Goal: Task Accomplishment & Management: Use online tool/utility

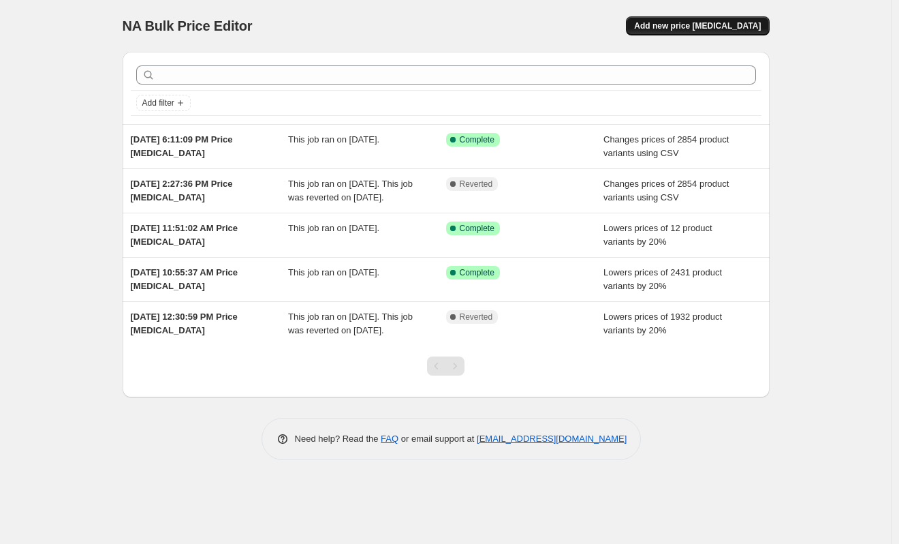
click at [714, 29] on span "Add new price [MEDICAL_DATA]" at bounding box center [697, 25] width 127 height 11
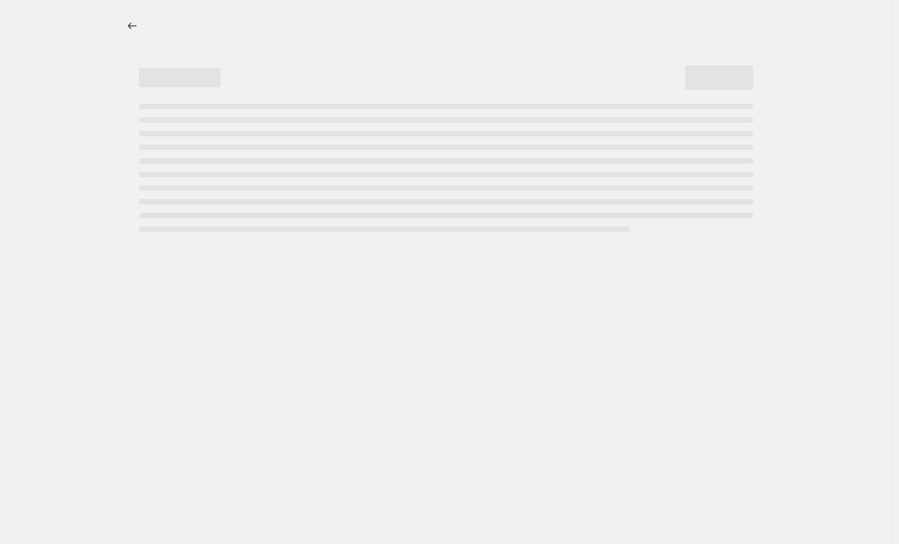
select select "percentage"
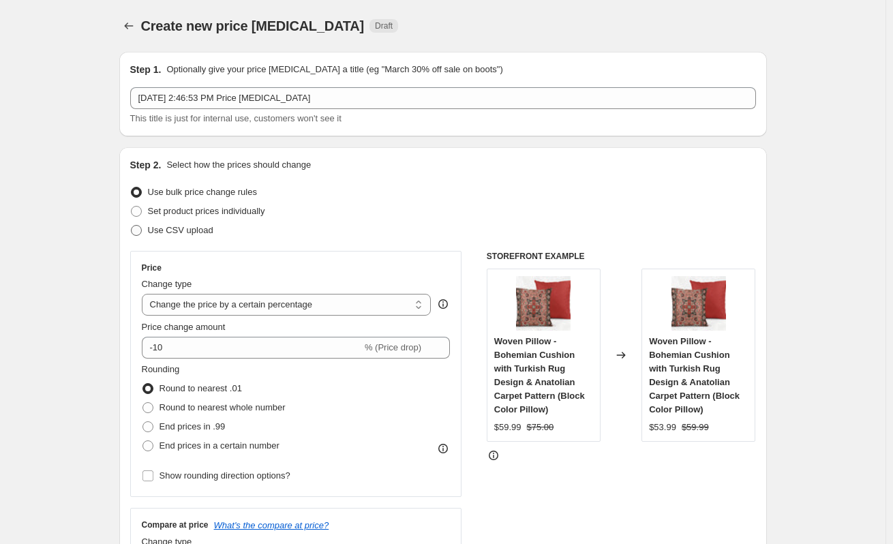
click at [138, 231] on span at bounding box center [136, 230] width 11 height 11
click at [132, 226] on input "Use CSV upload" at bounding box center [131, 225] width 1 height 1
radio input "true"
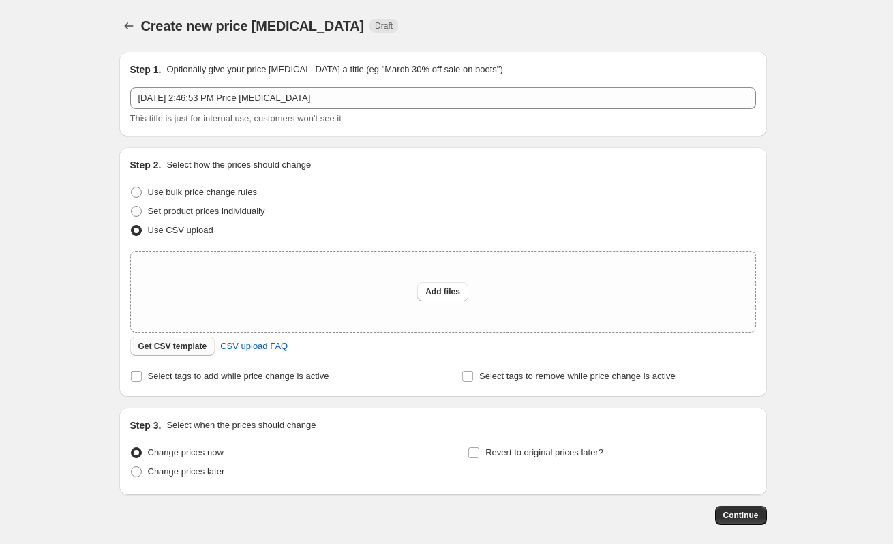
click at [185, 347] on span "Get CSV template" at bounding box center [172, 346] width 69 height 11
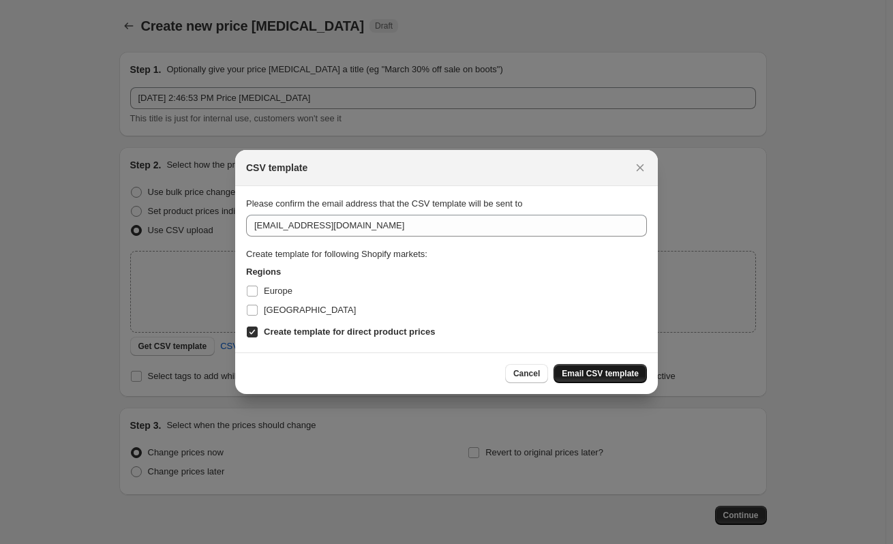
click at [593, 373] on span "Email CSV template" at bounding box center [599, 373] width 77 height 11
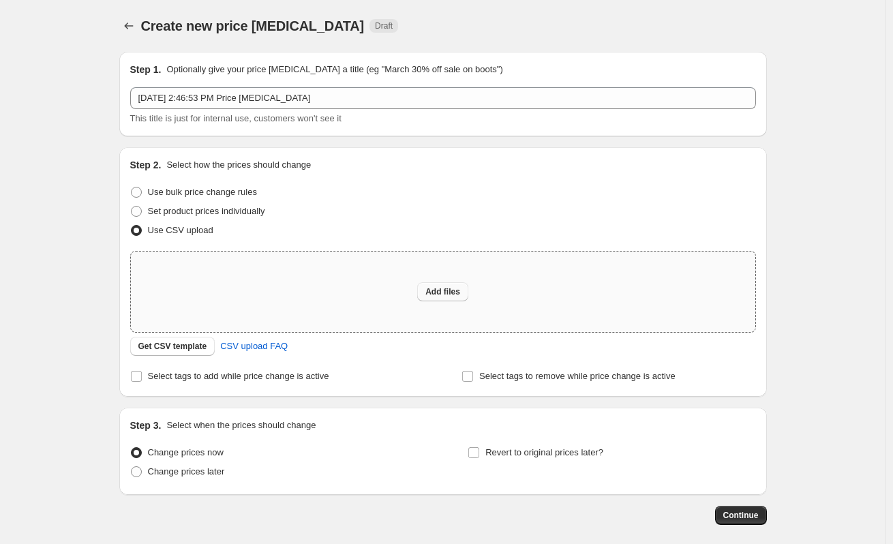
click at [440, 292] on span "Add files" at bounding box center [442, 291] width 35 height 11
type input "C:\fakepath\csv_template_user_62650 cvs new.csv"
click at [448, 292] on span "Add files" at bounding box center [442, 291] width 35 height 11
type input "C:\fakepath\csv_template_user_62650 cvs new.csv"
click at [544, 510] on div "Continue" at bounding box center [442, 515] width 647 height 19
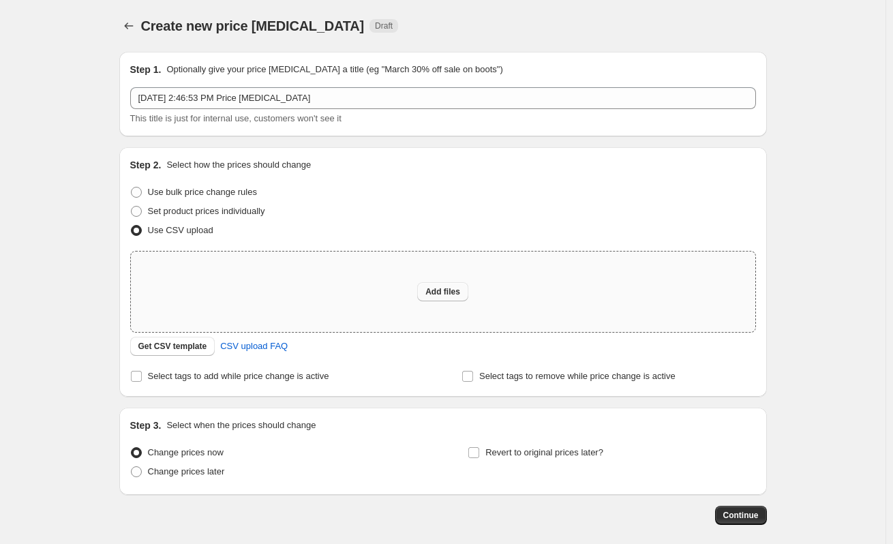
click at [447, 294] on span "Add files" at bounding box center [442, 291] width 35 height 11
click at [444, 294] on span "Add files" at bounding box center [442, 291] width 35 height 11
type input "C:\fakepath\csv_template_user_62650-cvs-new_1.csv"
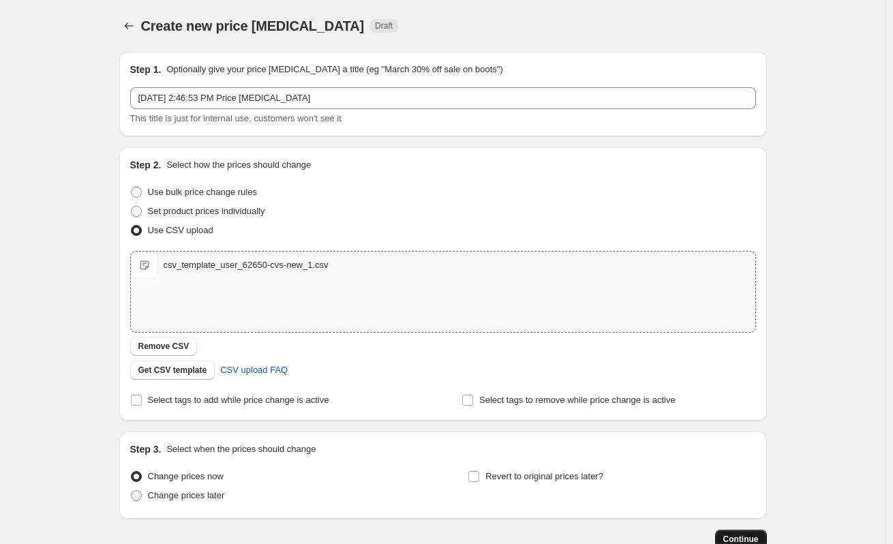
click at [727, 535] on button "Continue" at bounding box center [741, 538] width 52 height 19
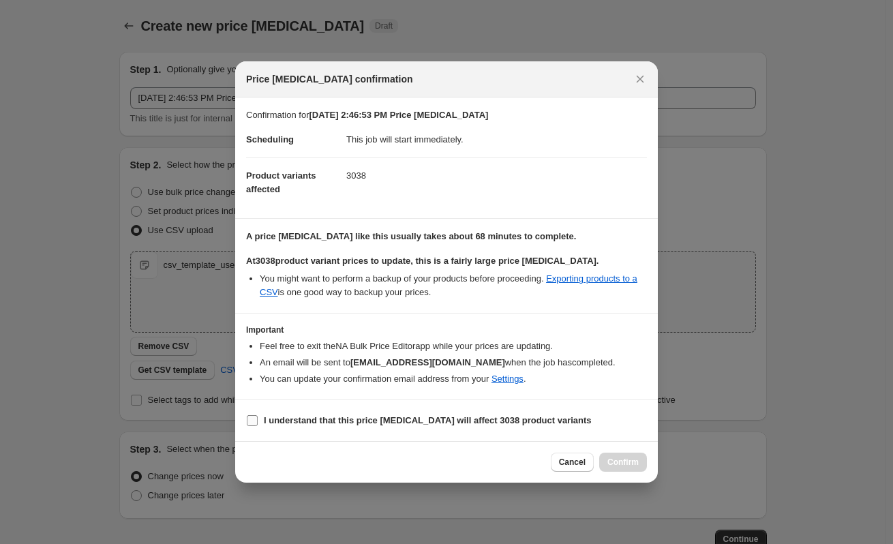
click at [253, 420] on input "I understand that this price [MEDICAL_DATA] will affect 3038 product variants" at bounding box center [252, 420] width 11 height 11
checkbox input "true"
click at [615, 463] on span "Confirm" at bounding box center [622, 462] width 31 height 11
